Goal: Task Accomplishment & Management: Manage account settings

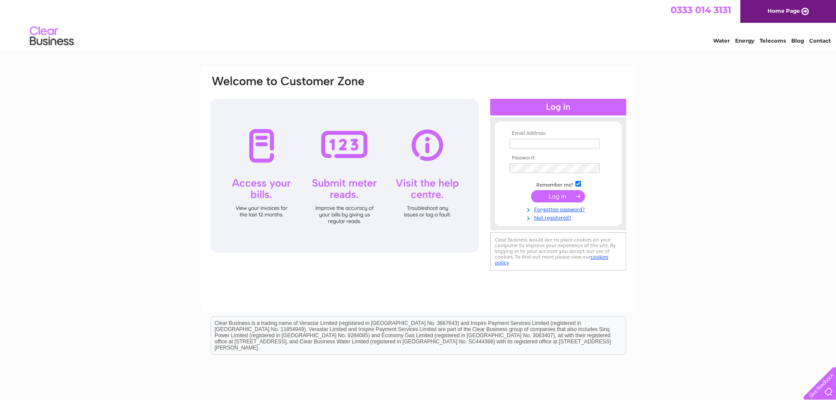
type input "autofoam1@aol.com"
click at [561, 195] on input "submit" at bounding box center [558, 196] width 54 height 12
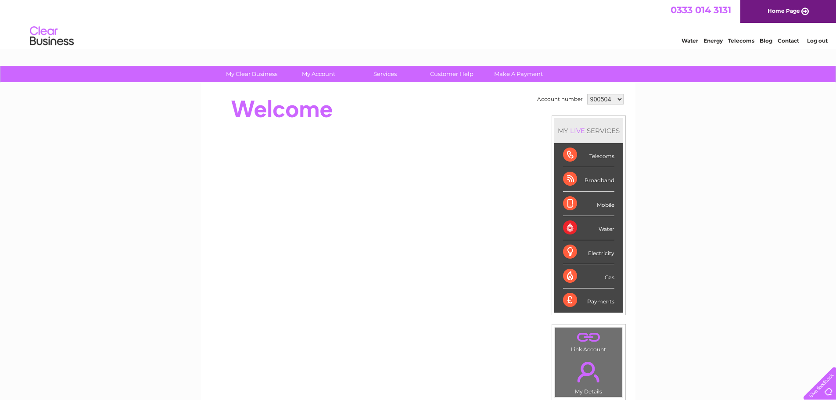
drag, startPoint x: 606, startPoint y: 96, endPoint x: 608, endPoint y: 104, distance: 8.0
click at [606, 96] on select "900504 982589 1080906" at bounding box center [605, 99] width 36 height 11
select select "1080906"
click at [587, 94] on select "900504 982589 1080906" at bounding box center [605, 99] width 36 height 11
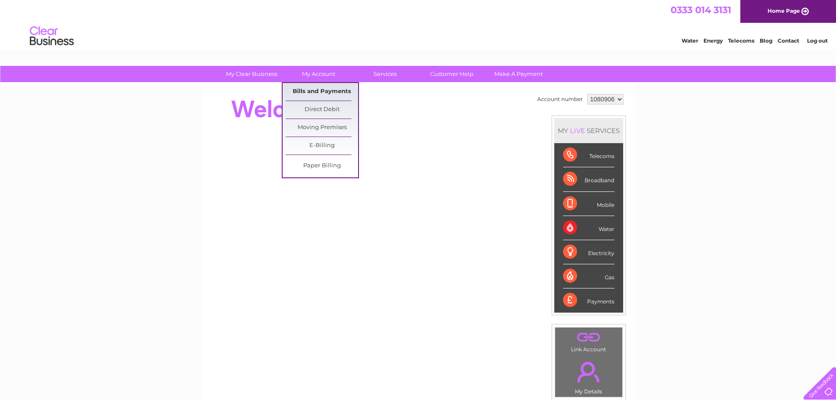
click at [326, 86] on link "Bills and Payments" at bounding box center [322, 92] width 72 height 18
click at [326, 88] on link "Bills and Payments" at bounding box center [322, 92] width 72 height 18
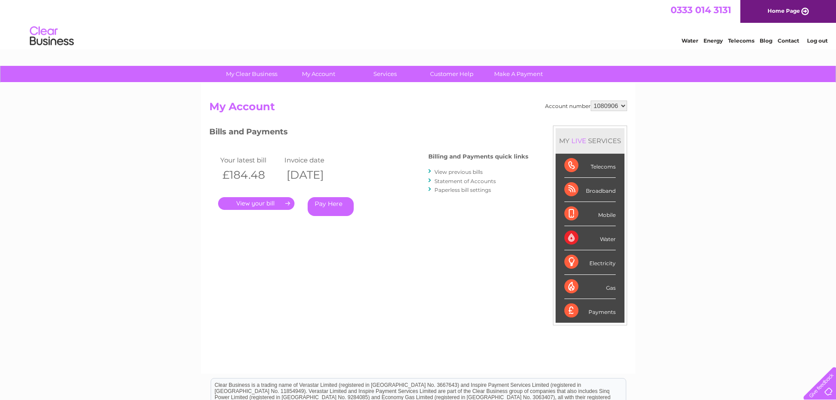
click at [275, 204] on link "." at bounding box center [256, 203] width 76 height 13
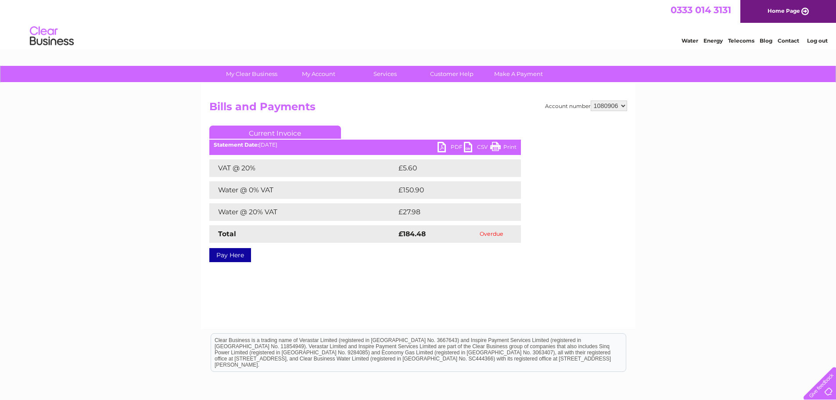
click at [457, 150] on link "PDF" at bounding box center [450, 148] width 26 height 13
